Goal: Task Accomplishment & Management: Complete application form

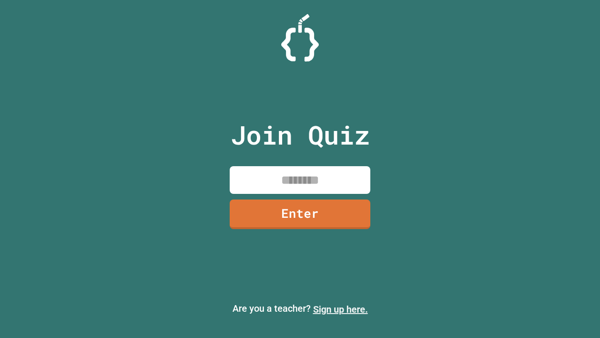
click at [340, 309] on link "Sign up here." at bounding box center [340, 308] width 55 height 11
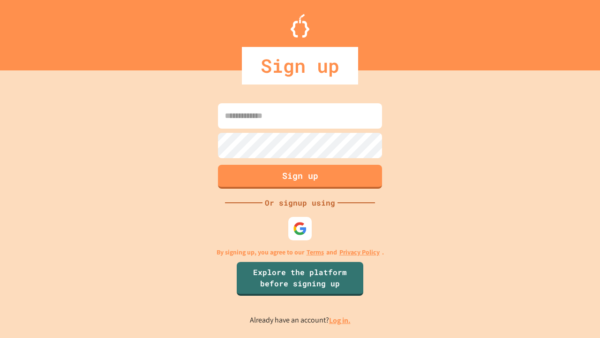
click at [340, 320] on link "Log in." at bounding box center [340, 320] width 22 height 10
